Goal: Find specific page/section: Find specific page/section

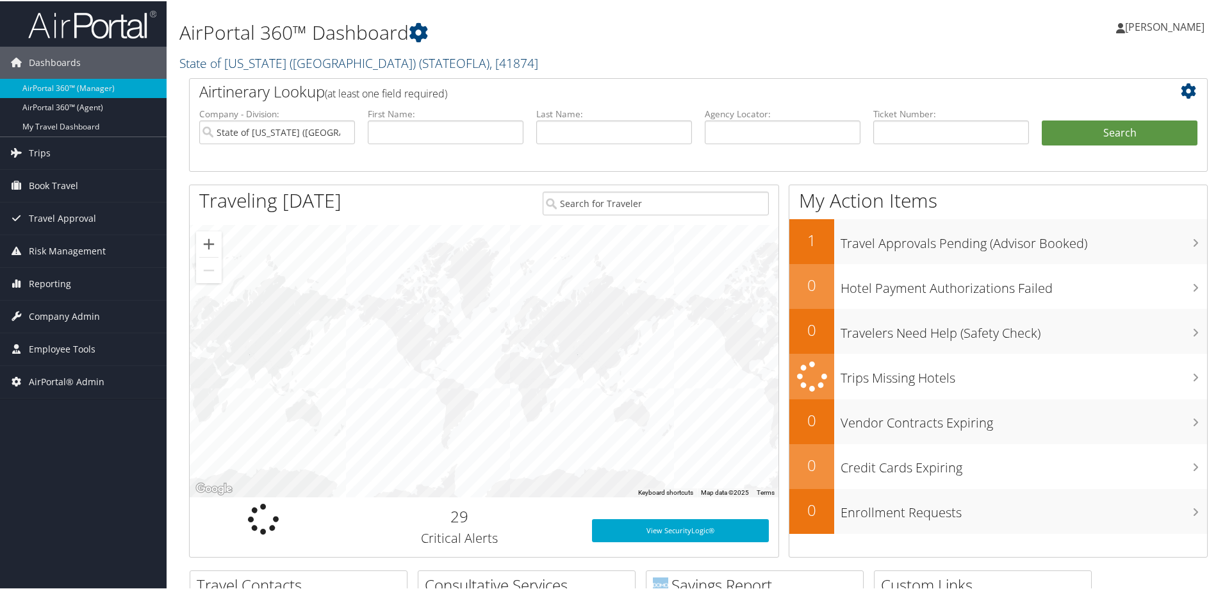
click at [311, 62] on link "State of Louisiana (SOLA) ( STATEOFLA ) , [ 41874 ]" at bounding box center [358, 61] width 359 height 17
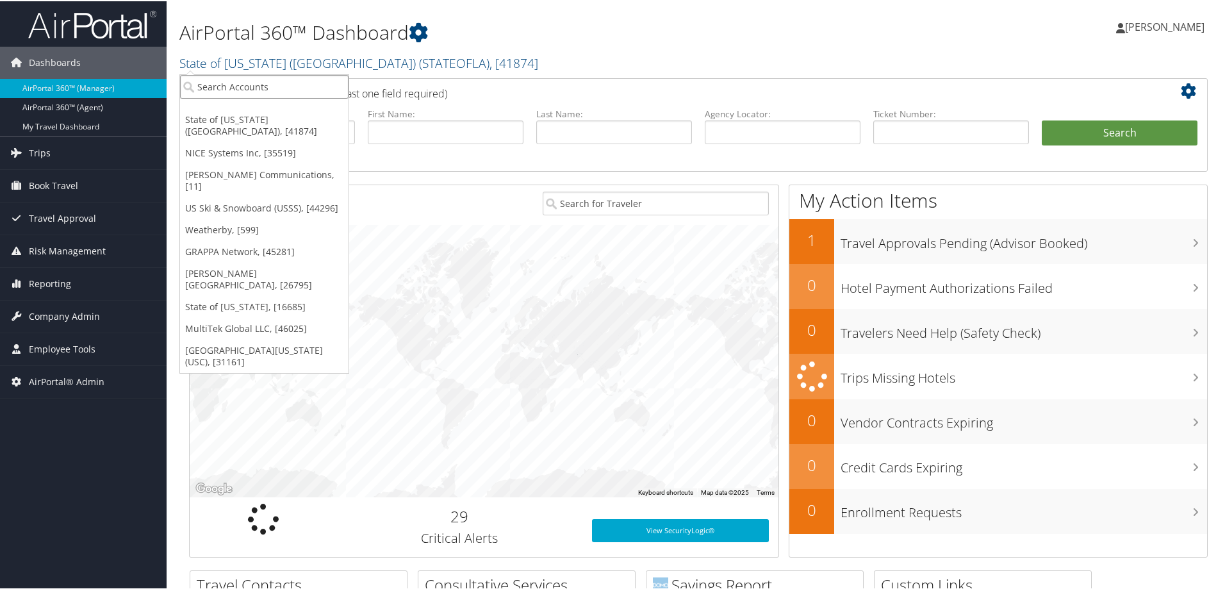
click at [279, 90] on input "search" at bounding box center [264, 86] width 168 height 24
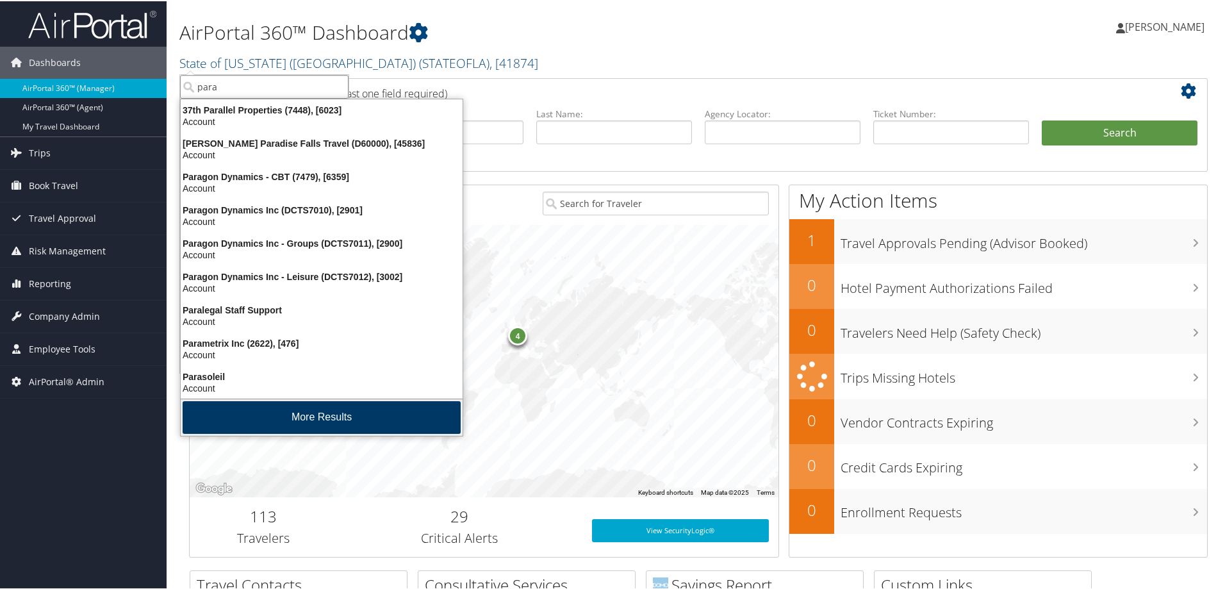
click at [343, 417] on button "More Results" at bounding box center [322, 416] width 278 height 33
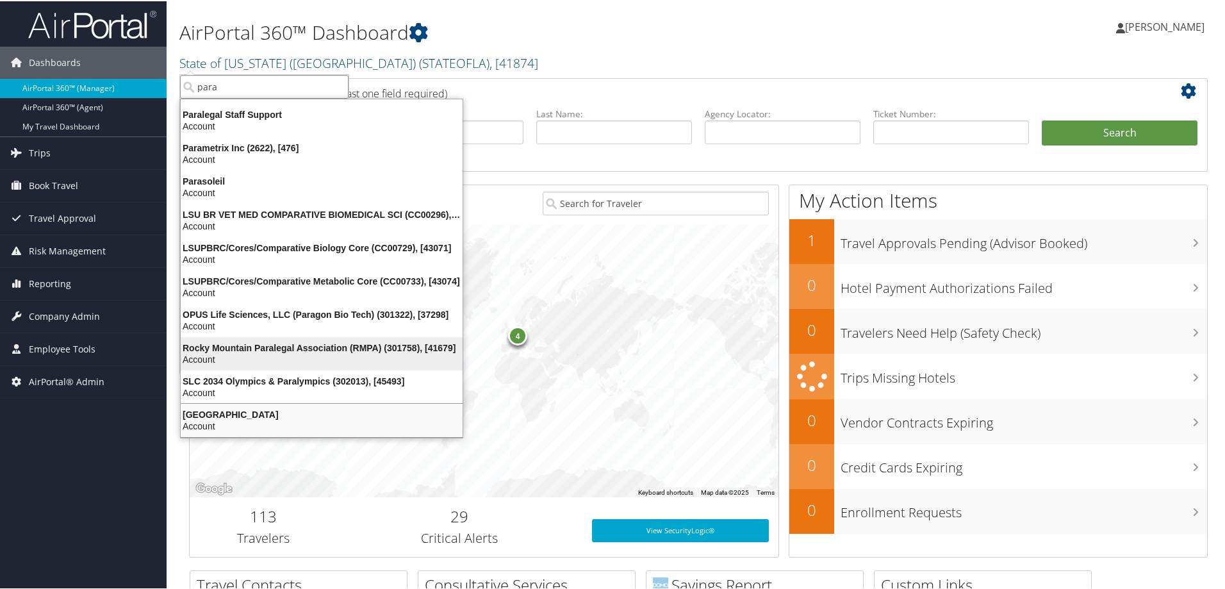
scroll to position [197, 0]
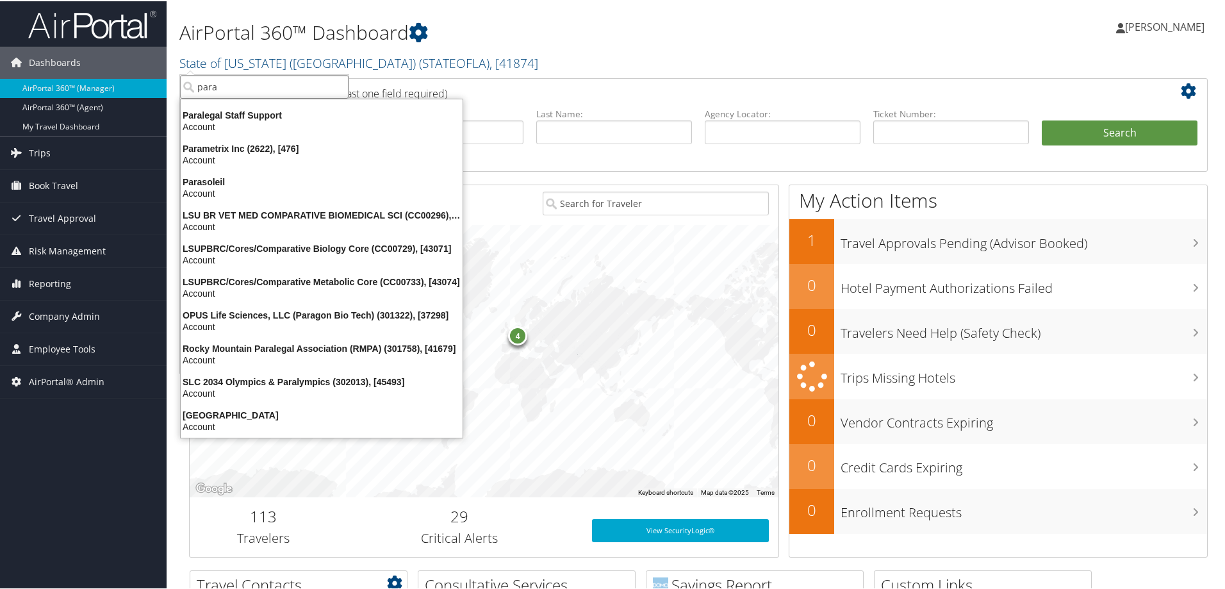
type input "para"
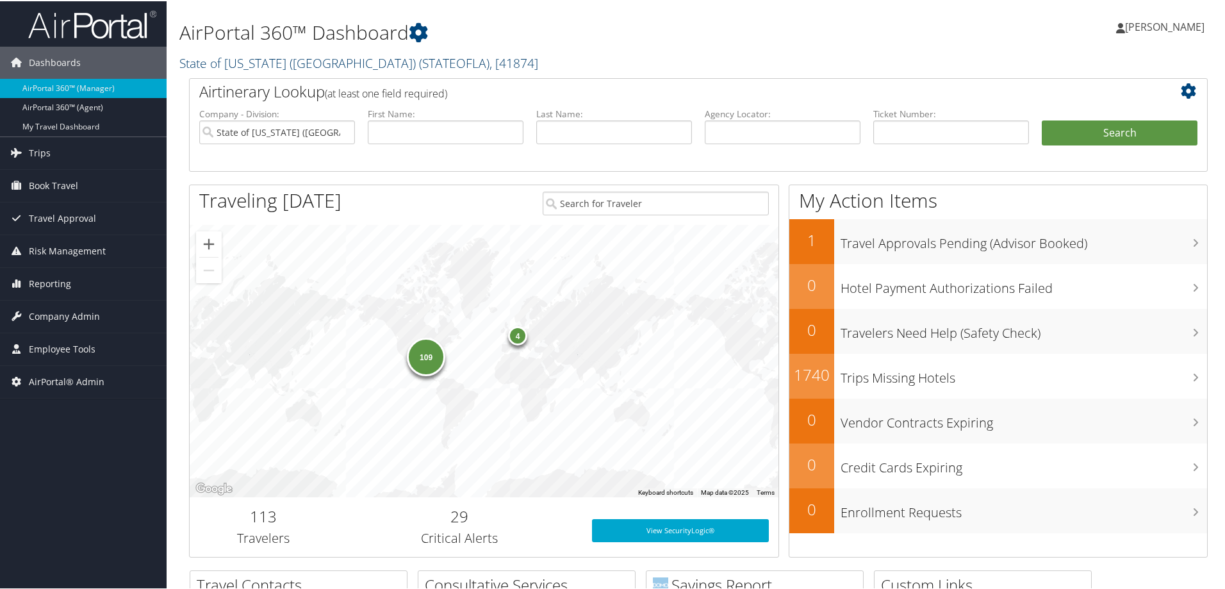
click at [316, 60] on link "State of Louisiana (SOLA) ( STATEOFLA ) , [ 41874 ]" at bounding box center [358, 61] width 359 height 17
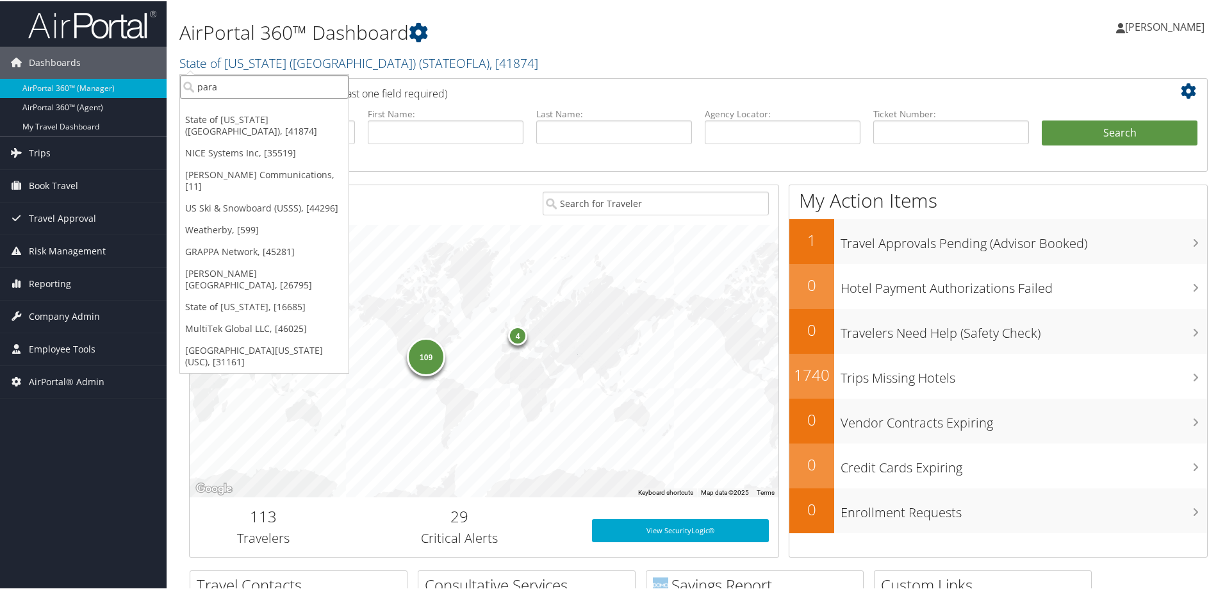
drag, startPoint x: 263, startPoint y: 83, endPoint x: 186, endPoint y: 87, distance: 77.6
click at [186, 87] on input "para" at bounding box center [264, 86] width 168 height 24
type input "oral"
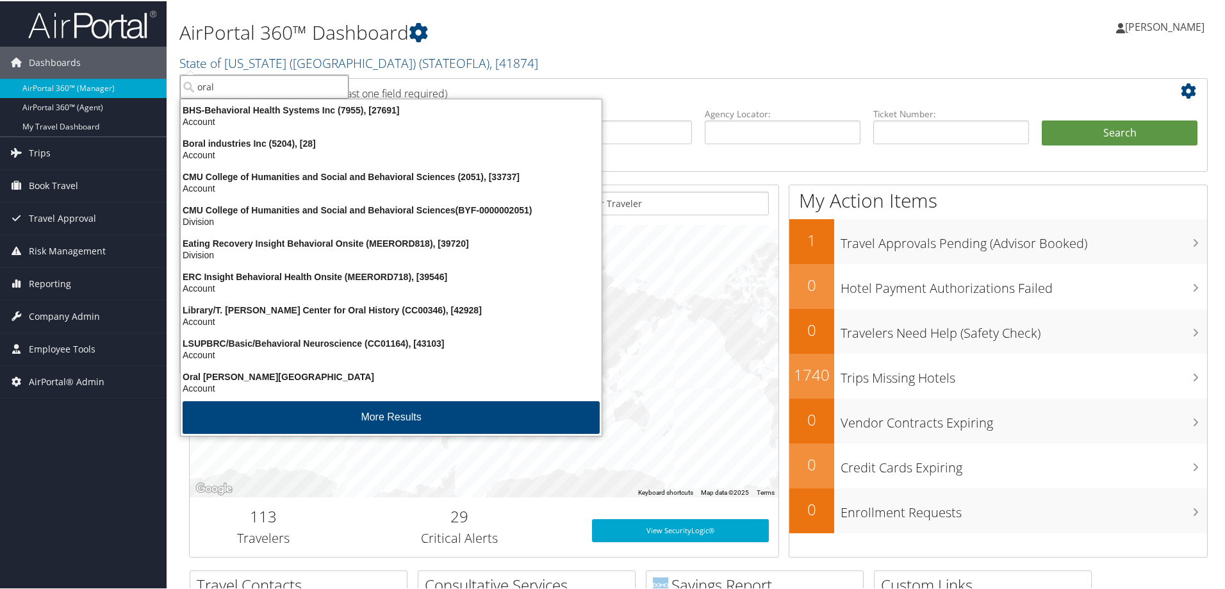
scroll to position [3, 0]
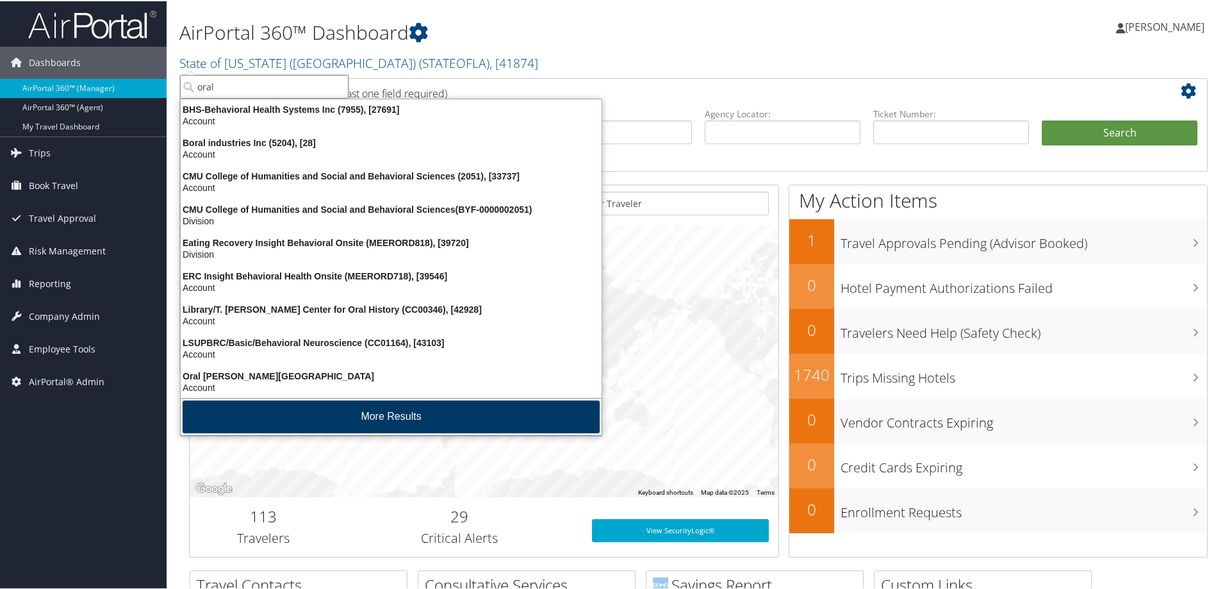
click at [328, 408] on button "More Results" at bounding box center [391, 415] width 417 height 33
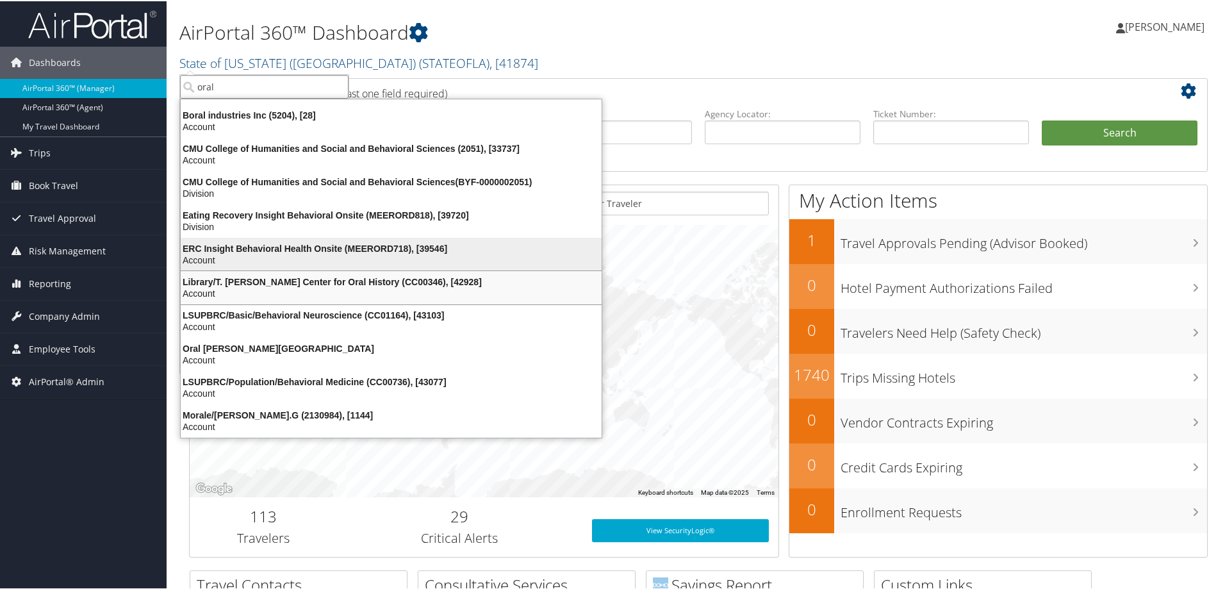
scroll to position [31, 0]
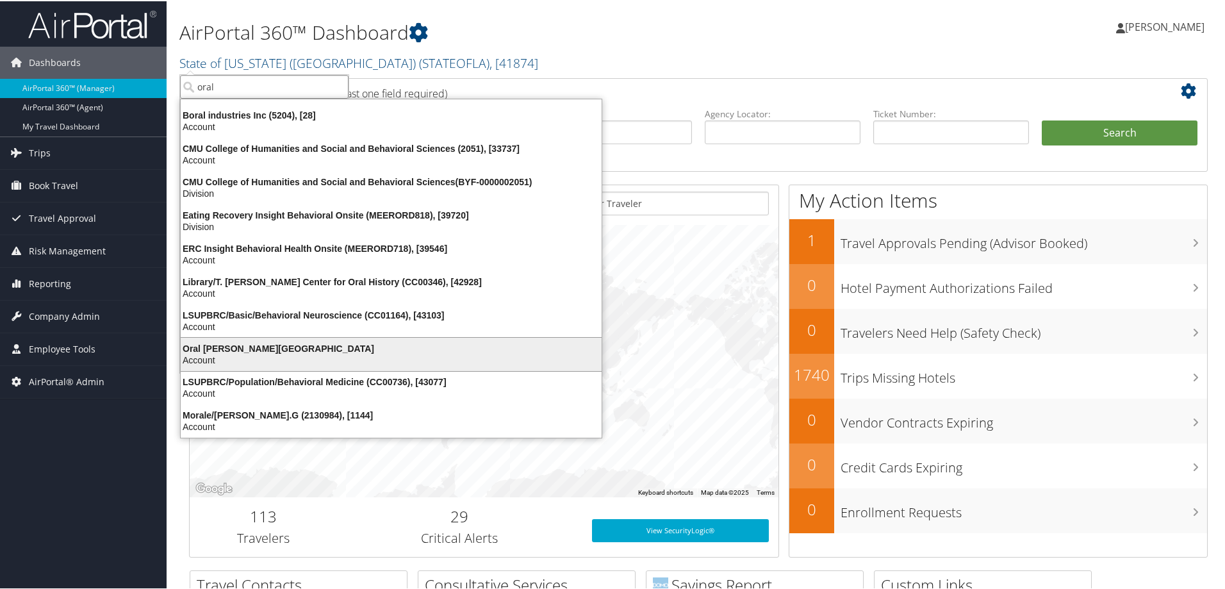
click at [355, 344] on div "Oral [PERSON_NAME][GEOGRAPHIC_DATA]" at bounding box center [391, 347] width 436 height 12
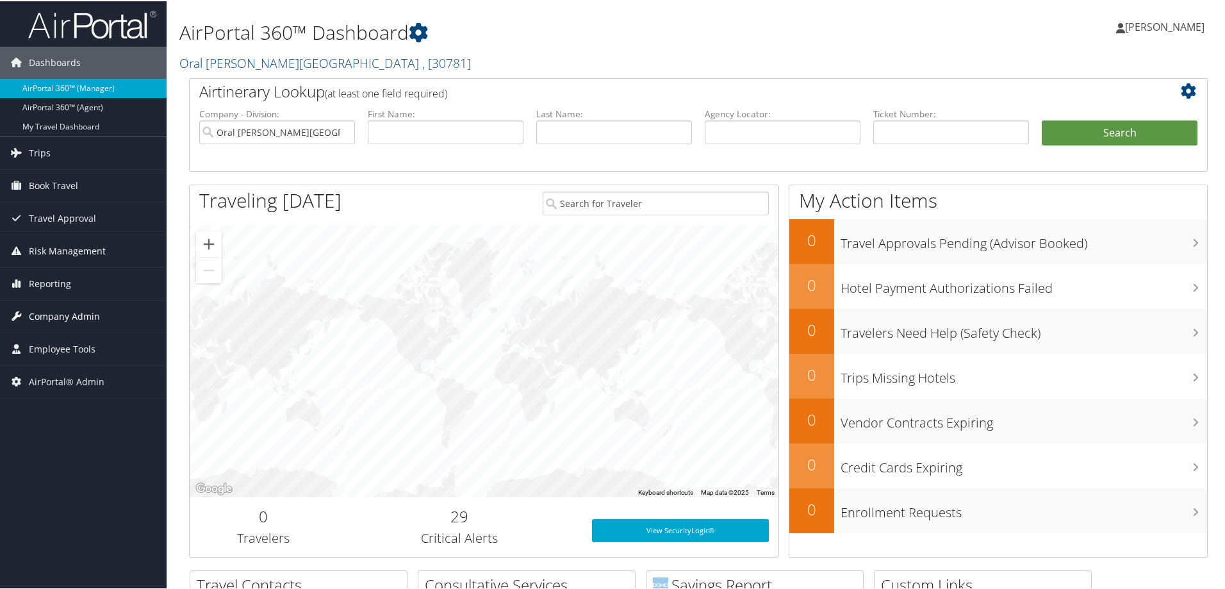
click at [77, 310] on span "Company Admin" at bounding box center [64, 315] width 71 height 32
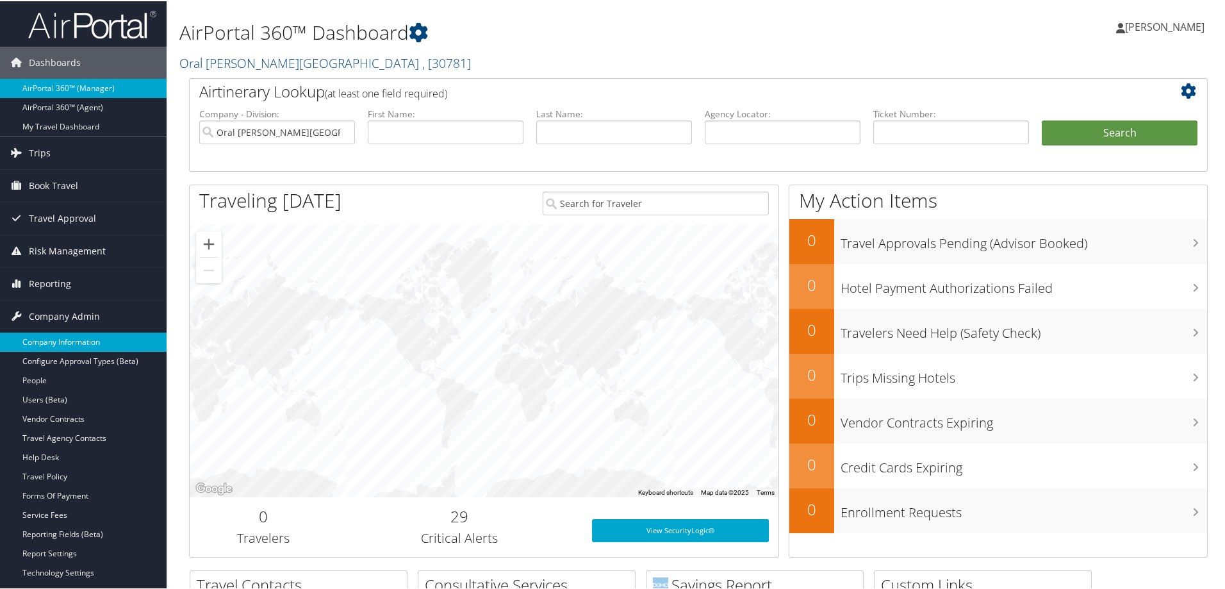
click at [74, 338] on link "Company Information" at bounding box center [83, 340] width 167 height 19
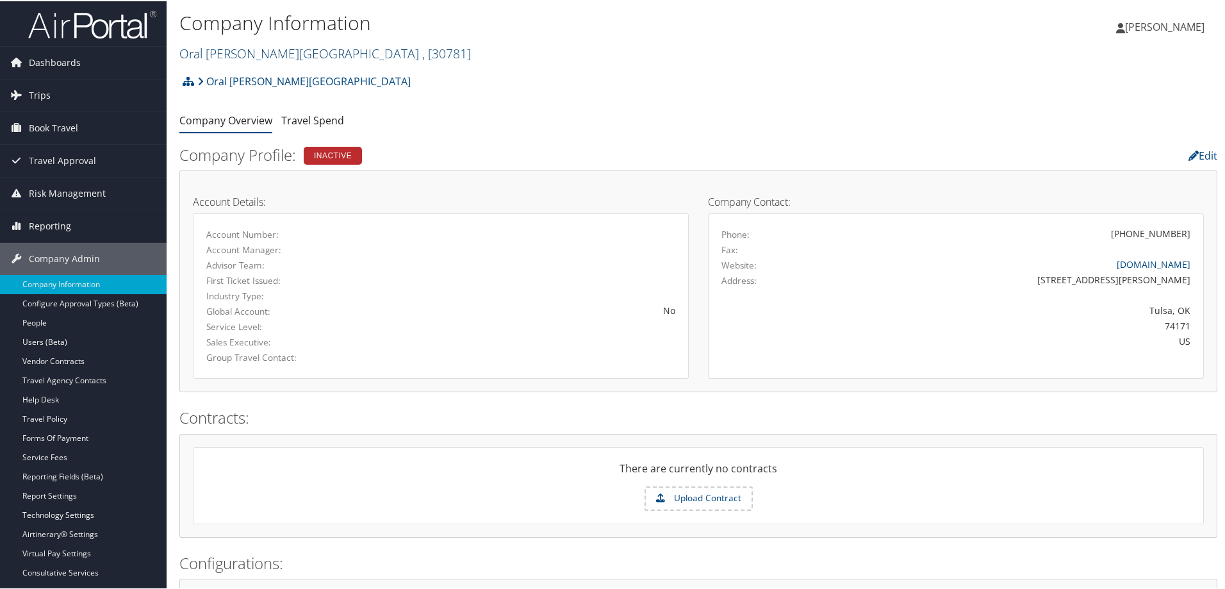
click at [254, 51] on link "Oral [PERSON_NAME][GEOGRAPHIC_DATA] , [ 30781 ]" at bounding box center [324, 52] width 291 height 17
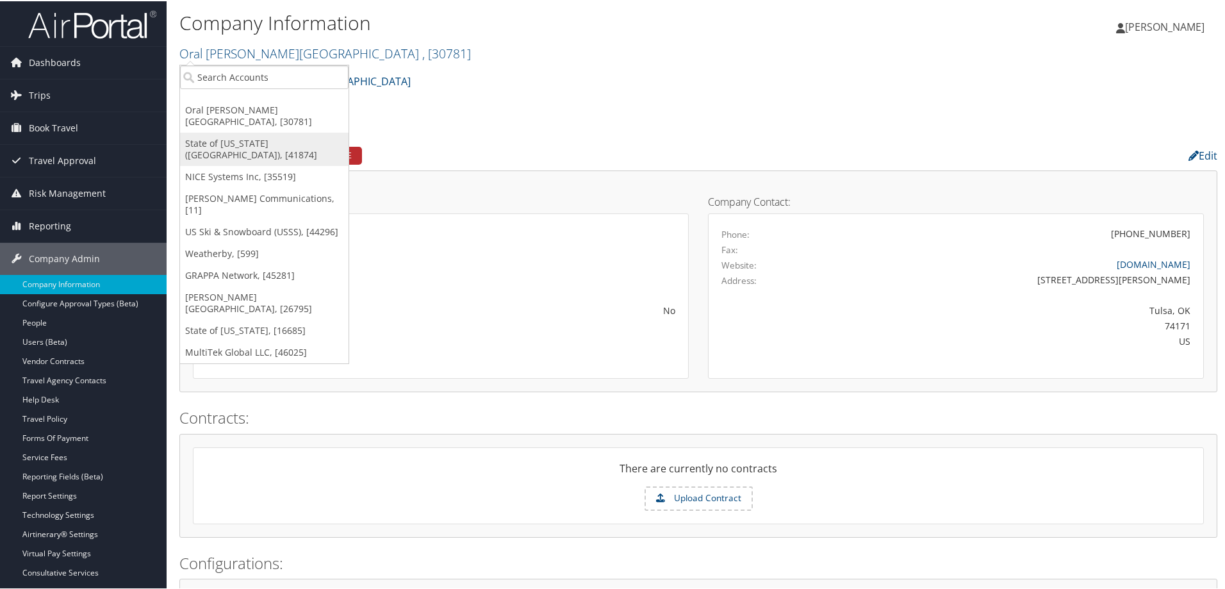
click at [258, 135] on link "State of [US_STATE] ([GEOGRAPHIC_DATA]), [41874]" at bounding box center [264, 147] width 168 height 33
